Goal: Task Accomplishment & Management: Manage account settings

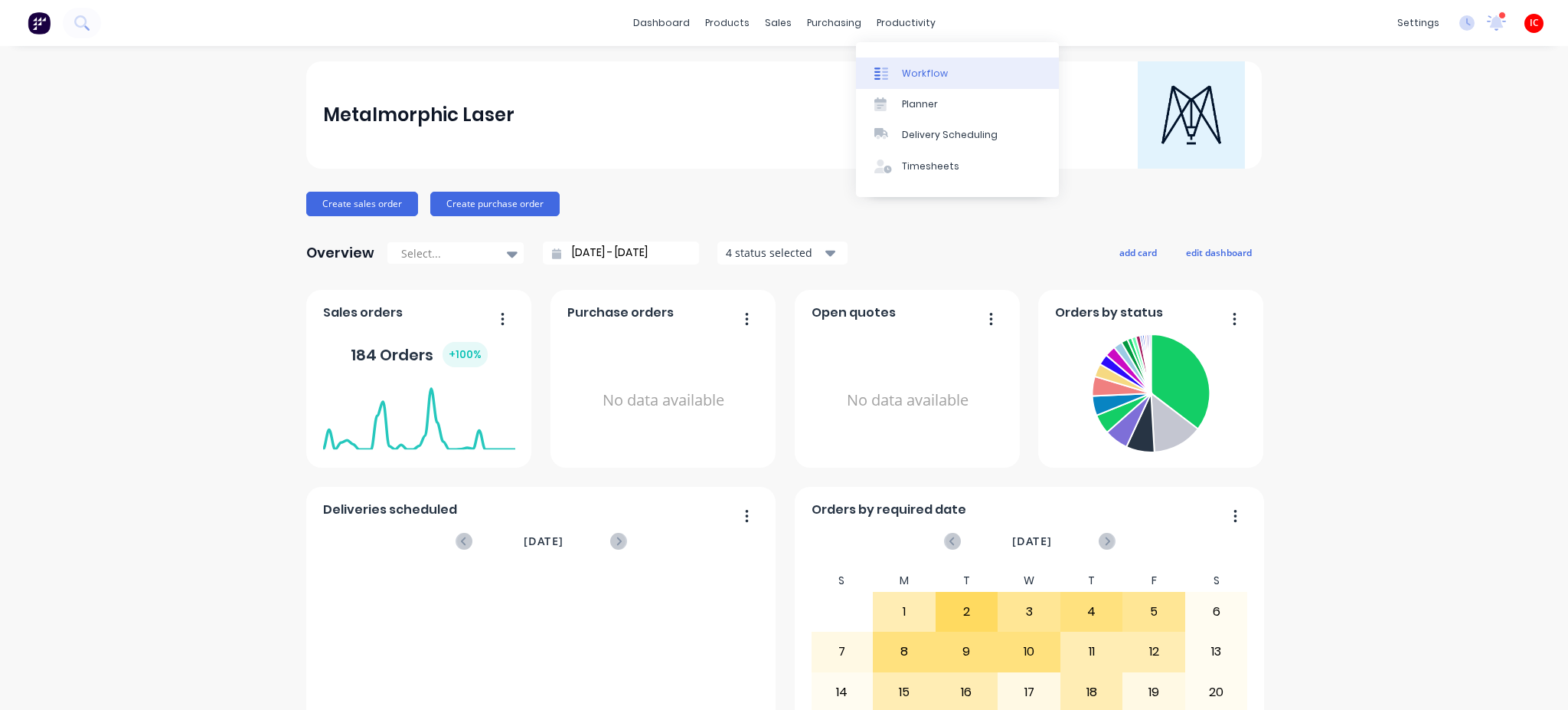
click at [942, 73] on div "Workflow" at bounding box center [925, 74] width 46 height 14
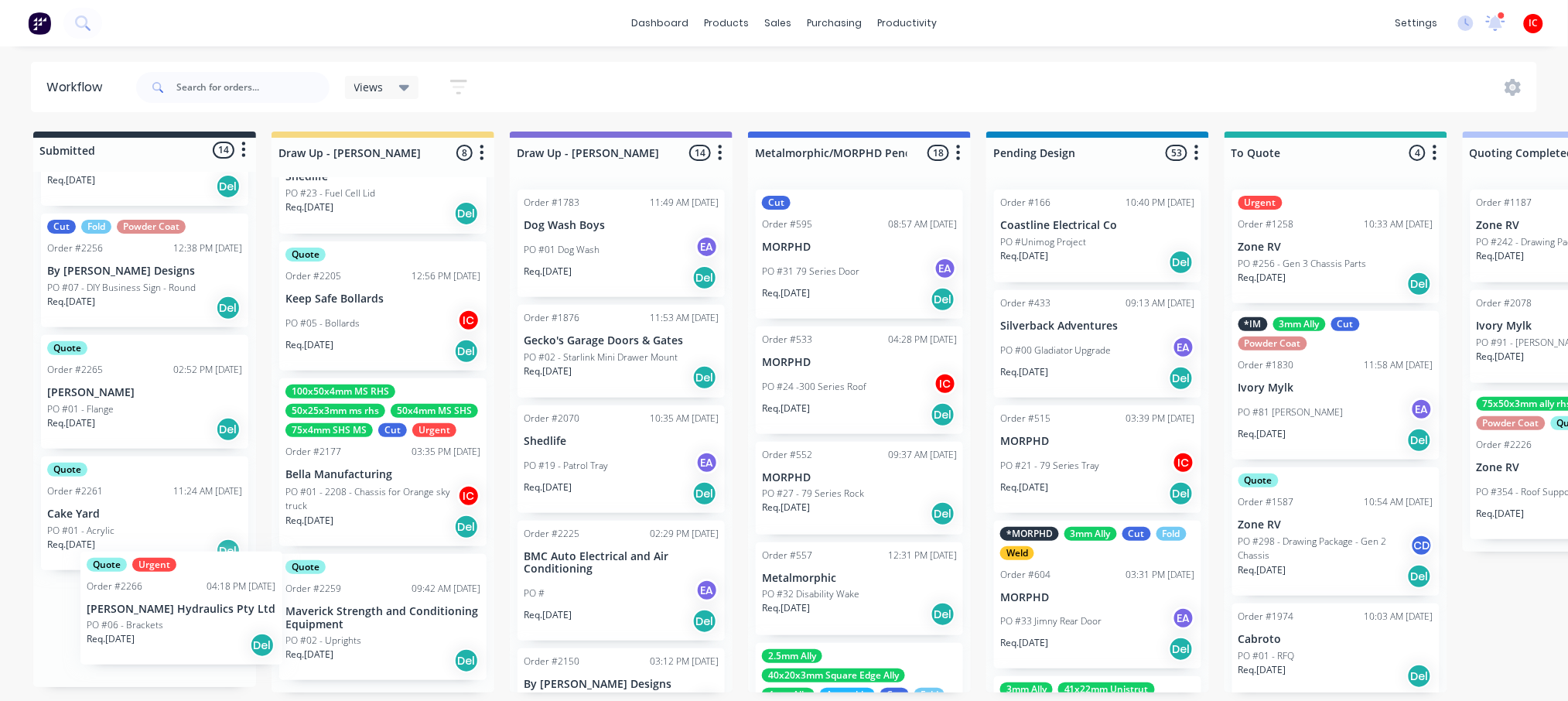
scroll to position [7, 0]
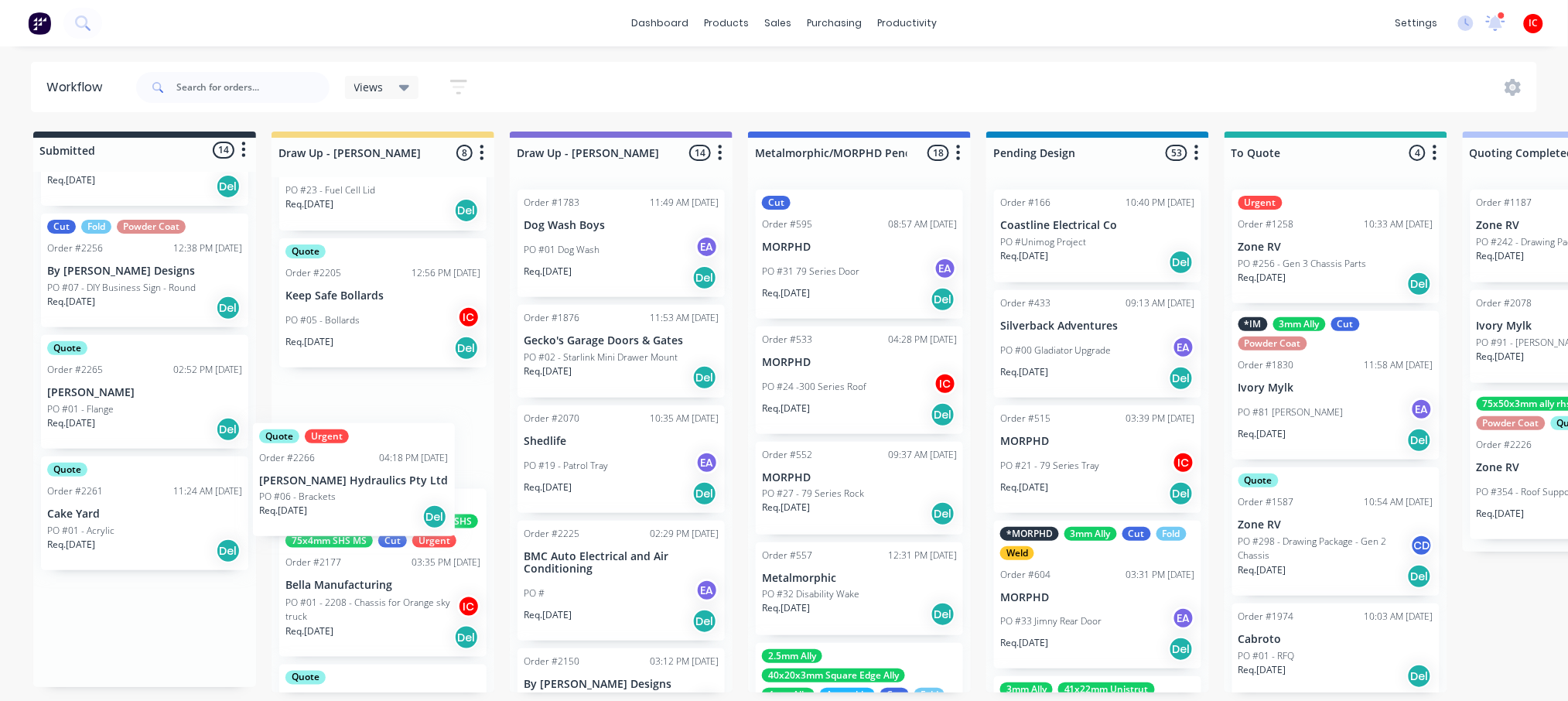
drag, startPoint x: 143, startPoint y: 640, endPoint x: 382, endPoint y: 447, distance: 307.2
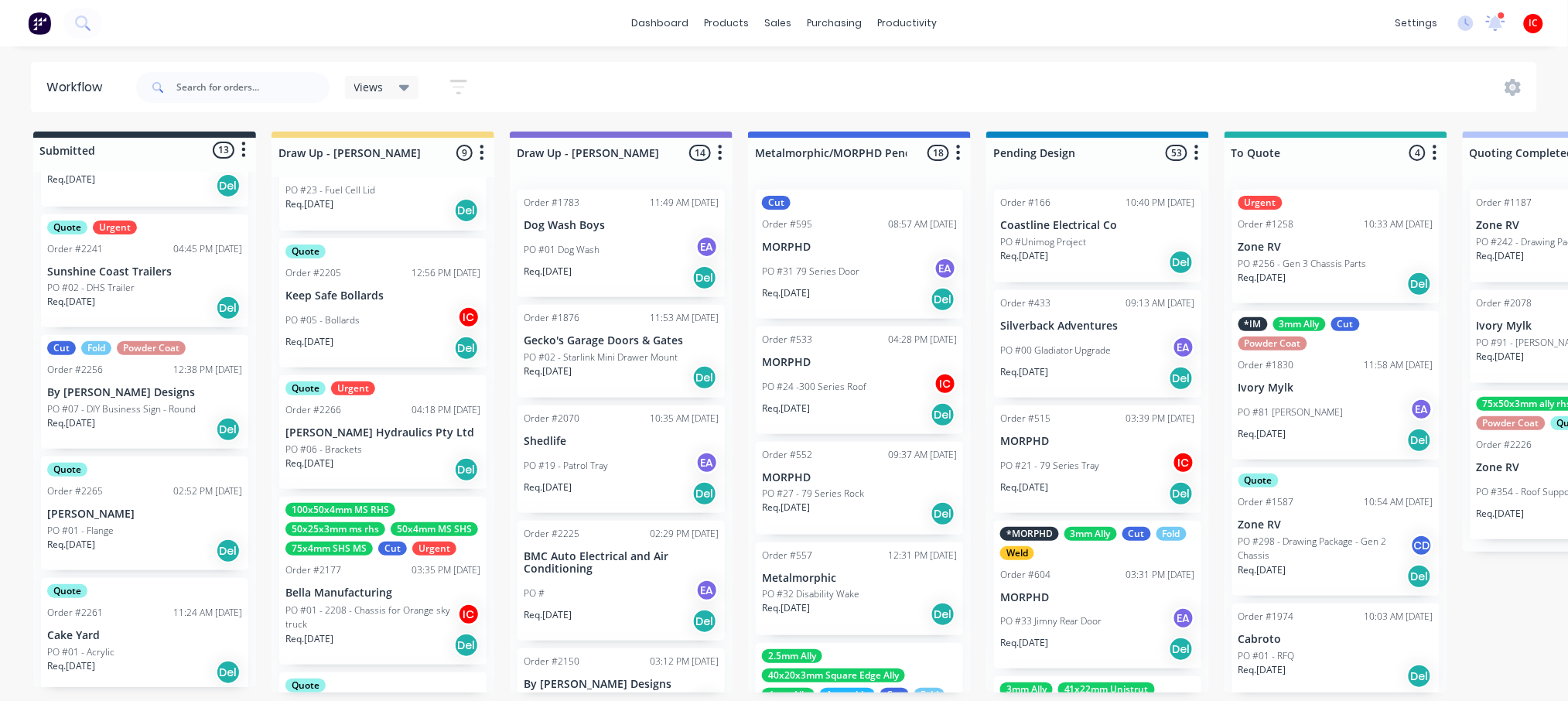
scroll to position [1123, 0]
click at [404, 426] on p "[PERSON_NAME] Hydraulics Pty Ltd" at bounding box center [382, 433] width 195 height 13
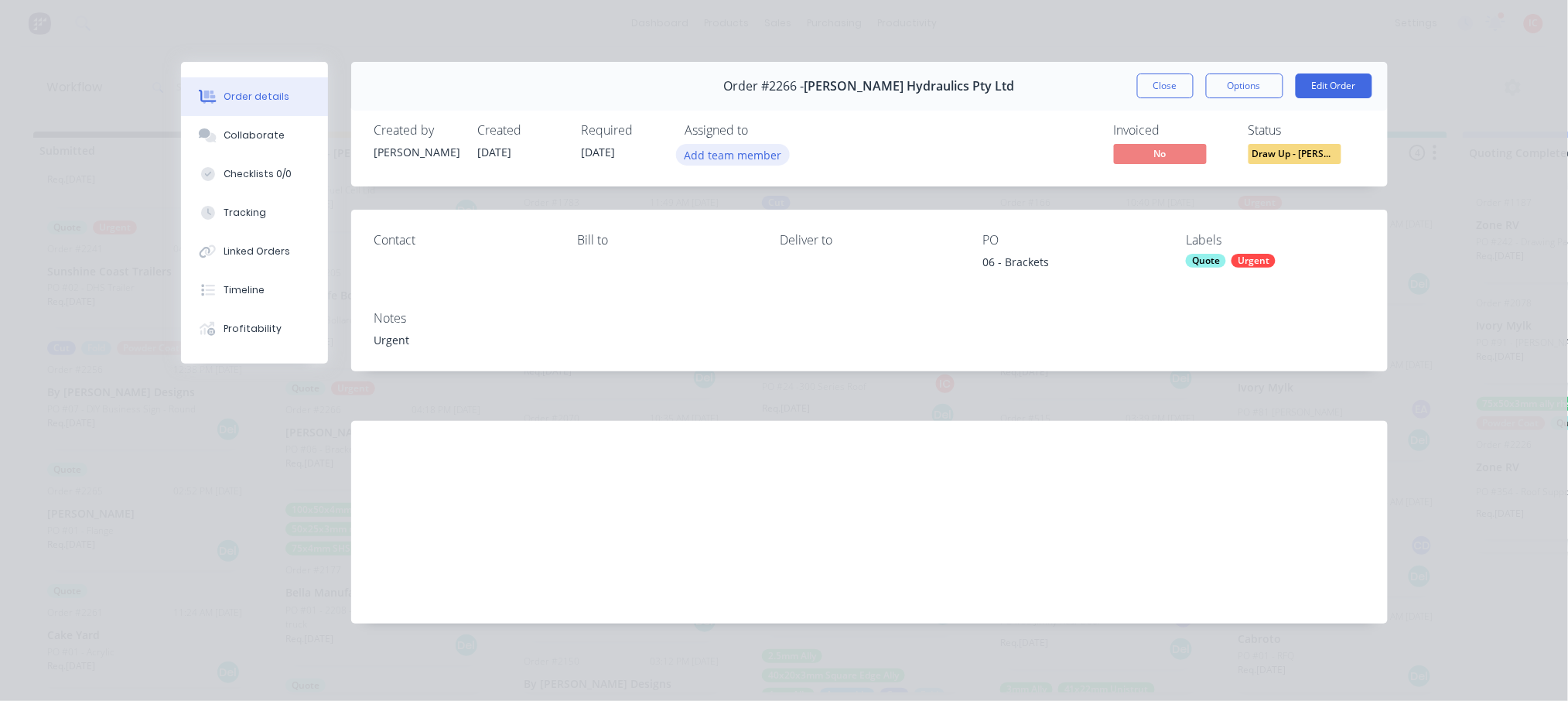
click at [709, 158] on button "Add team member" at bounding box center [733, 154] width 114 height 21
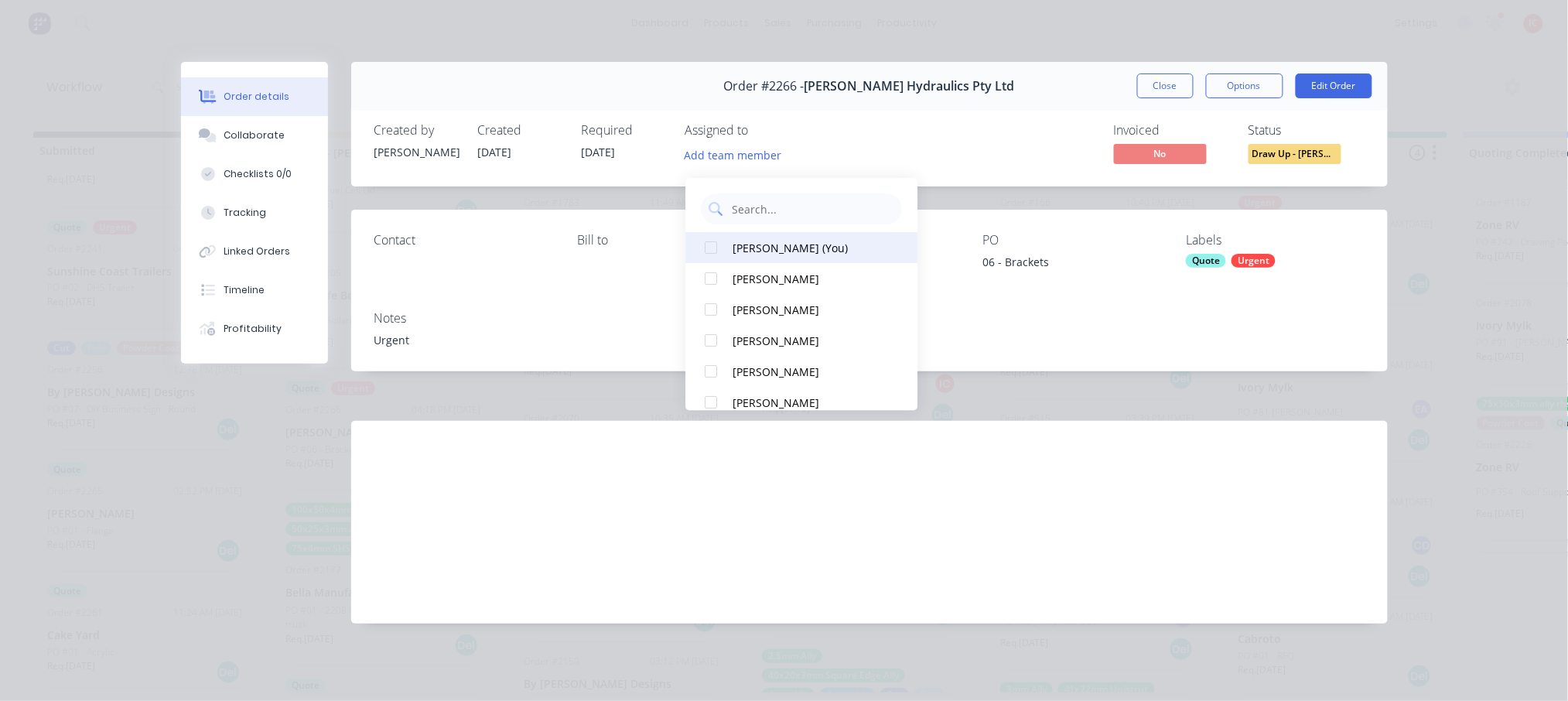
click at [741, 240] on div "[PERSON_NAME] (You)" at bounding box center [810, 247] width 154 height 16
click at [927, 149] on div "Invoiced No Status Draw Up - [PERSON_NAME]" at bounding box center [1102, 146] width 525 height 45
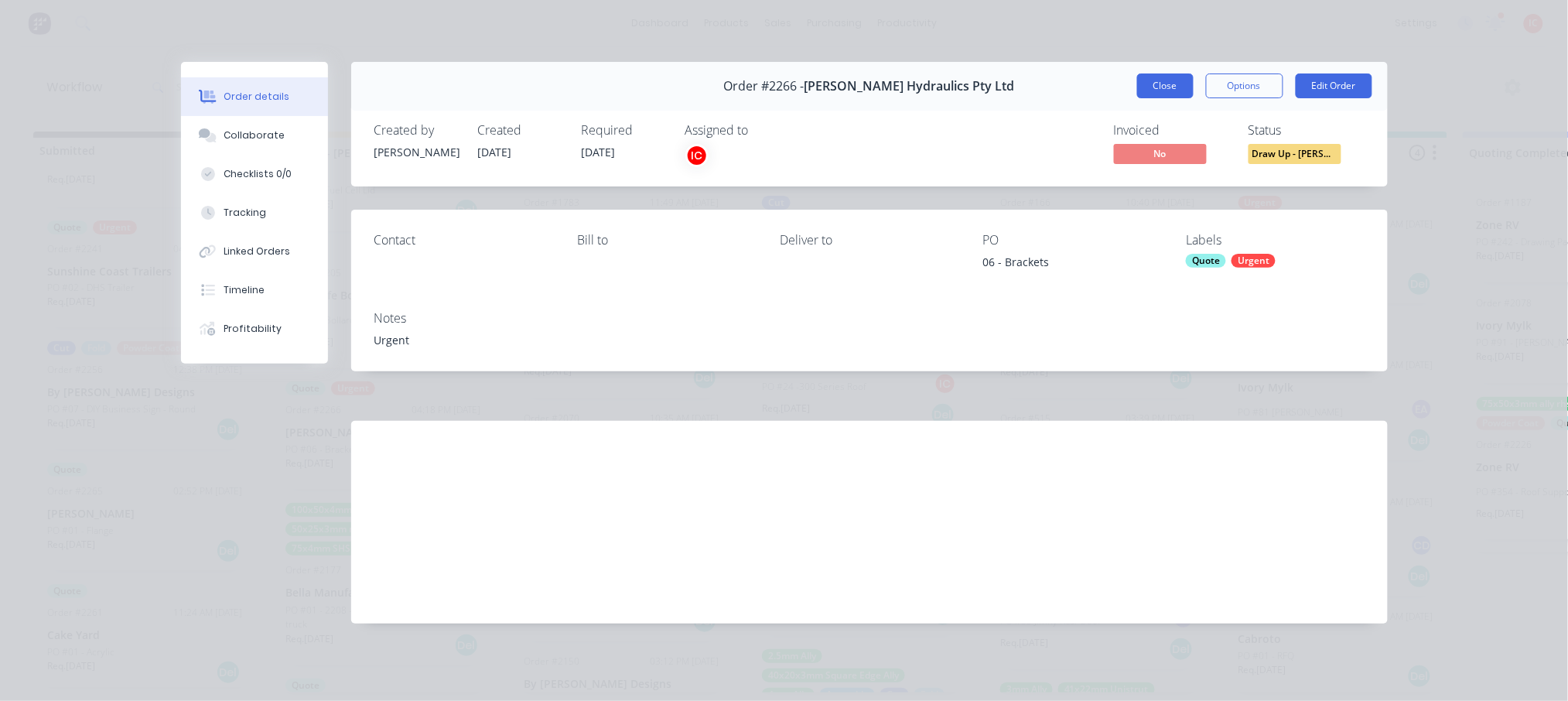
click at [1178, 83] on button "Close" at bounding box center [1165, 86] width 56 height 24
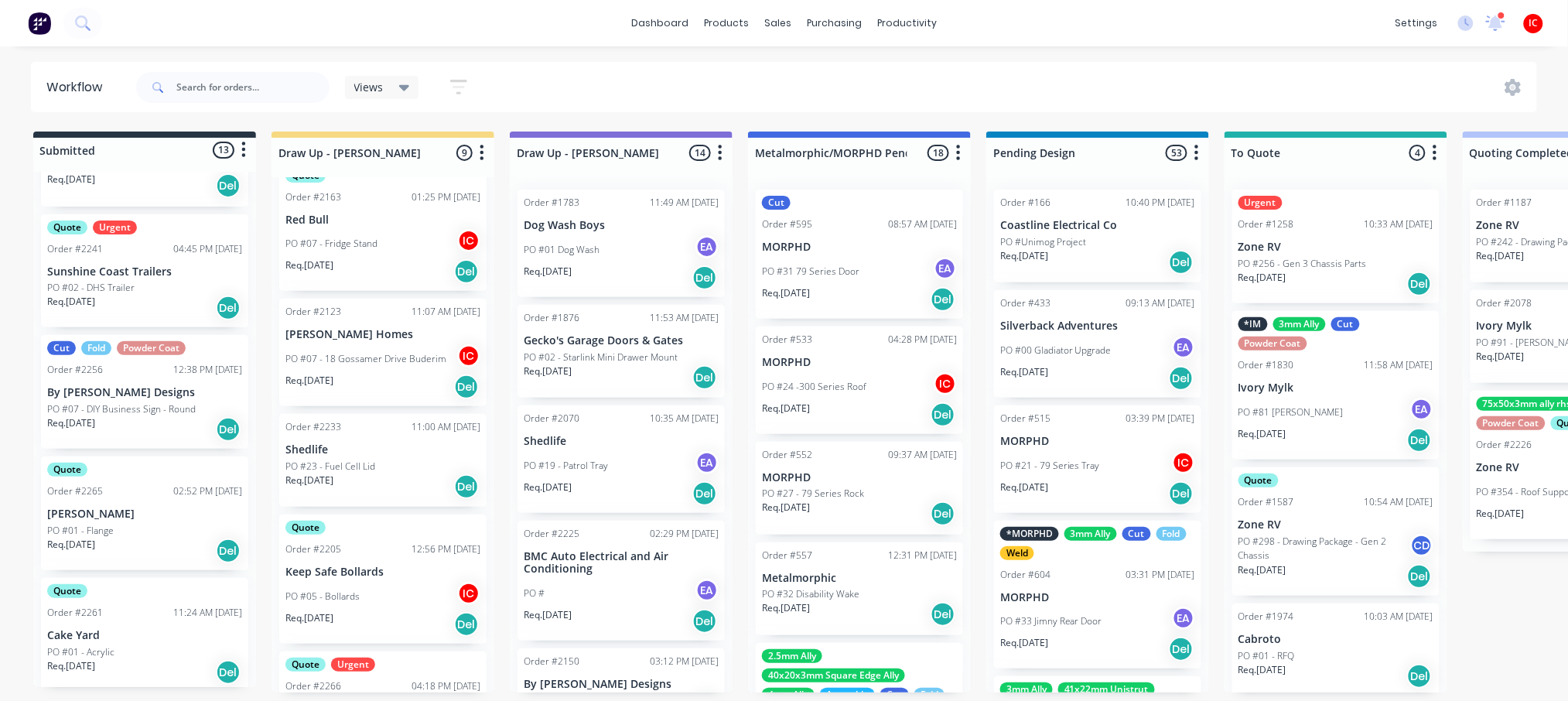
scroll to position [486, 0]
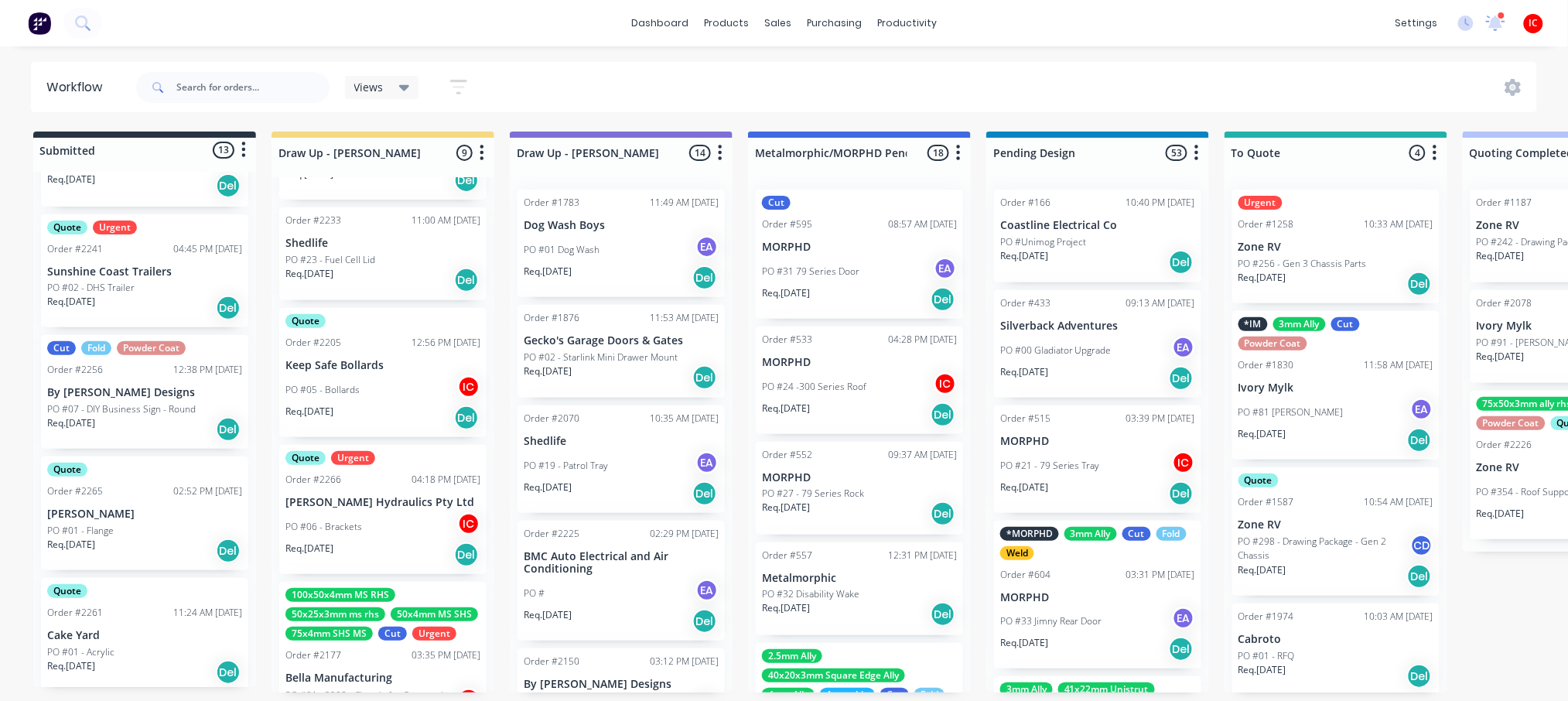
click at [342, 512] on div "PO #06 - Brackets IC" at bounding box center [382, 526] width 195 height 29
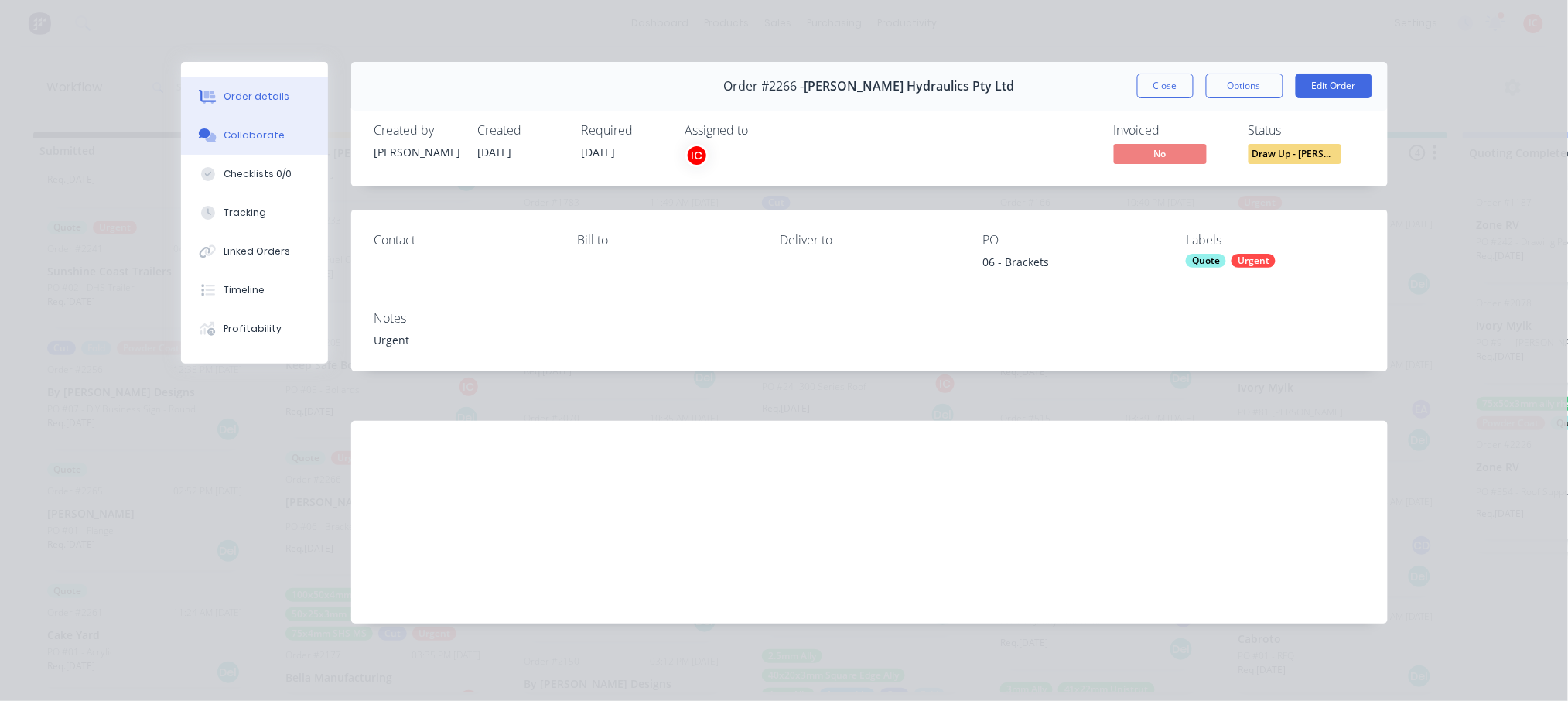
click at [242, 135] on div "Collaborate" at bounding box center [254, 135] width 61 height 14
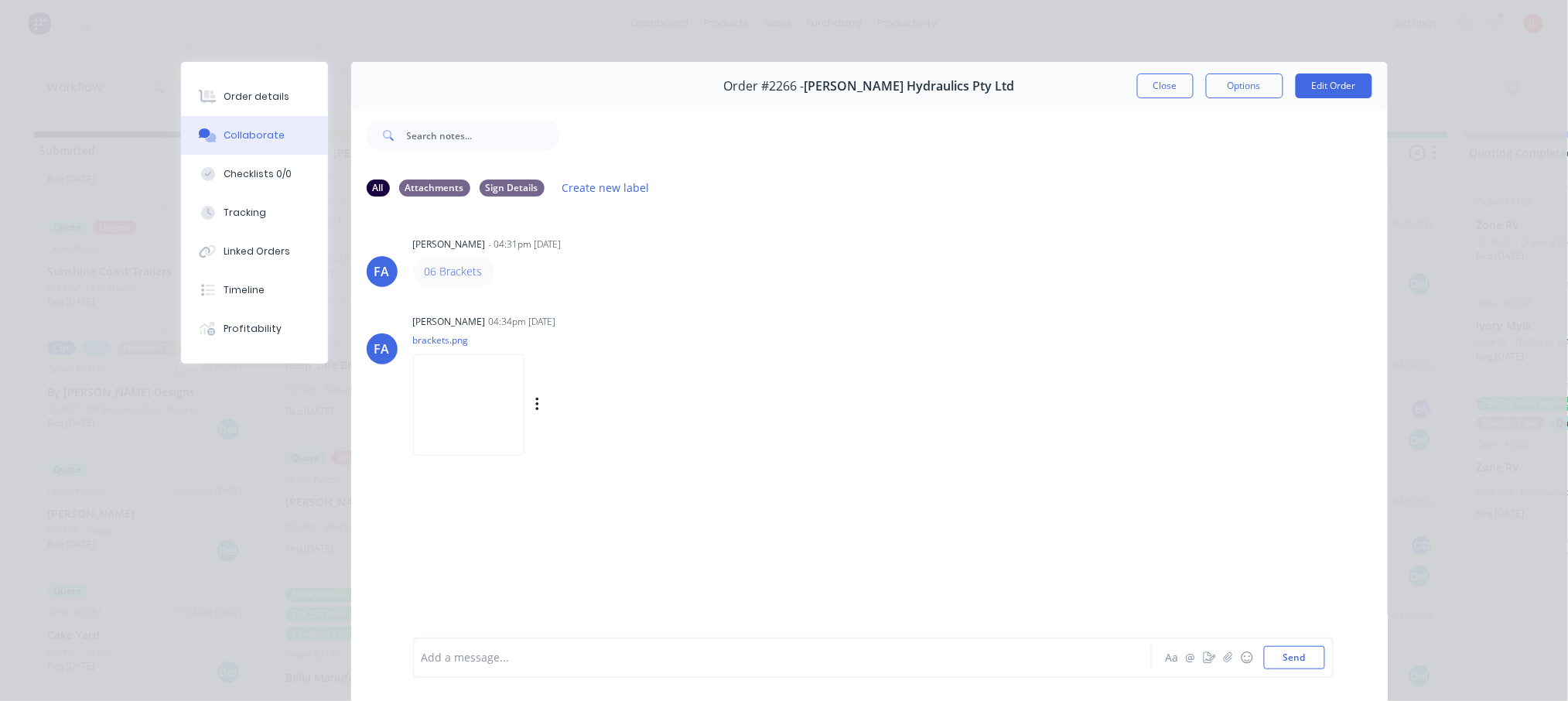
click at [513, 390] on img at bounding box center [468, 406] width 111 height 102
